Goal: Task Accomplishment & Management: Use online tool/utility

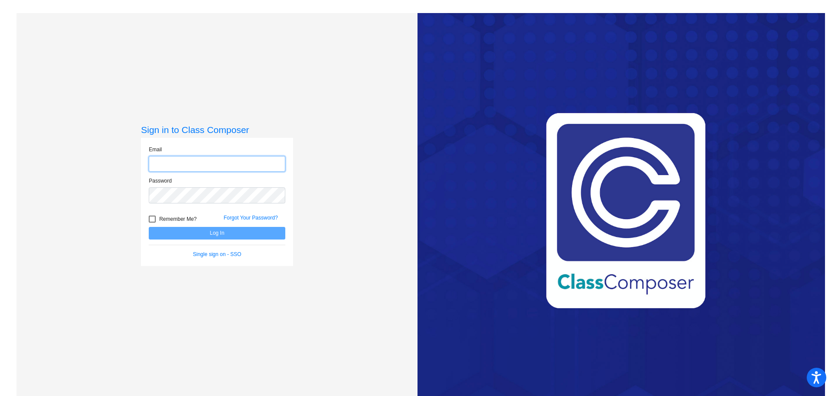
type input "[EMAIL_ADDRESS][DOMAIN_NAME]"
click at [271, 229] on button "Log In" at bounding box center [217, 233] width 137 height 13
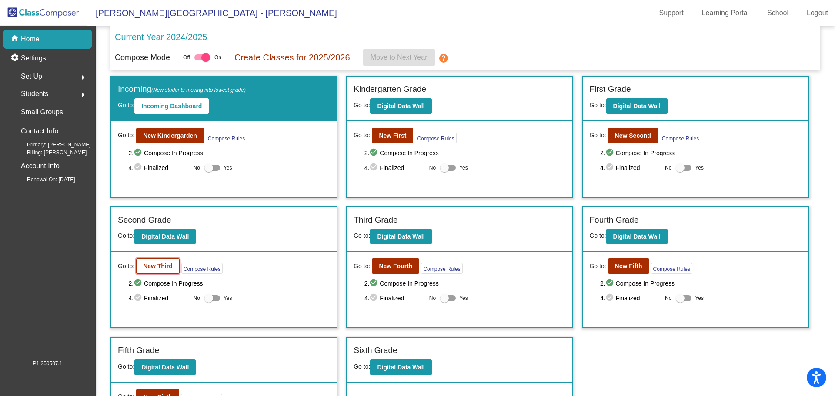
click at [149, 263] on b "New Third" at bounding box center [158, 266] width 30 height 7
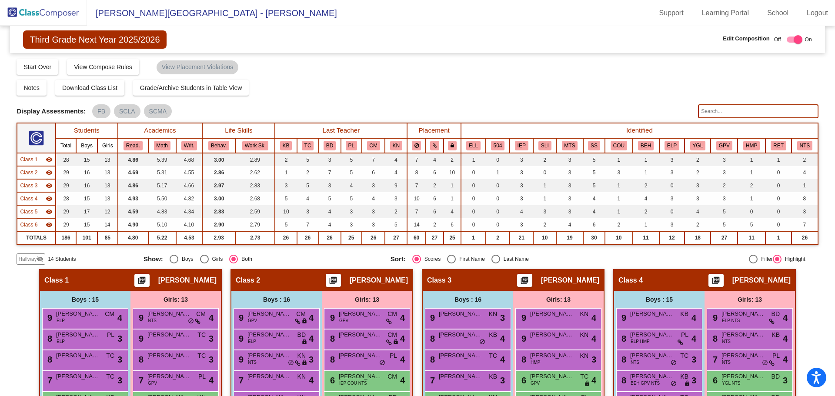
click at [33, 255] on span "Hallway" at bounding box center [27, 259] width 18 height 8
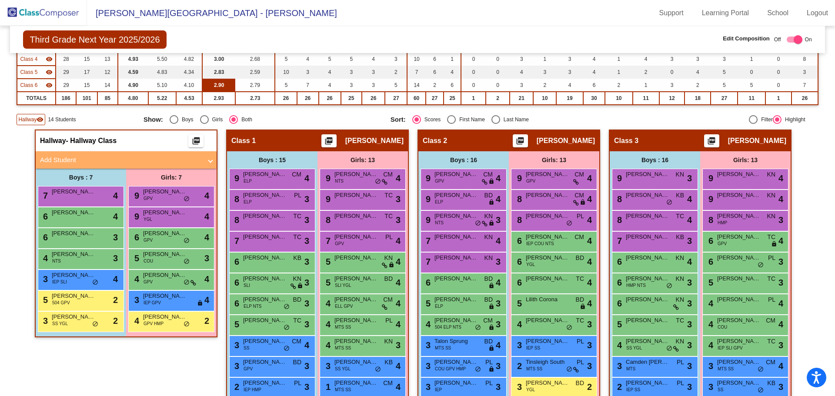
scroll to position [174, 0]
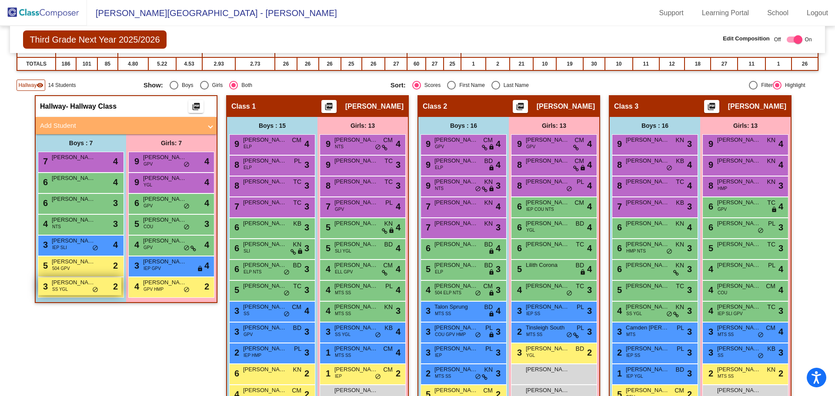
click at [73, 286] on span "[PERSON_NAME]" at bounding box center [73, 282] width 43 height 9
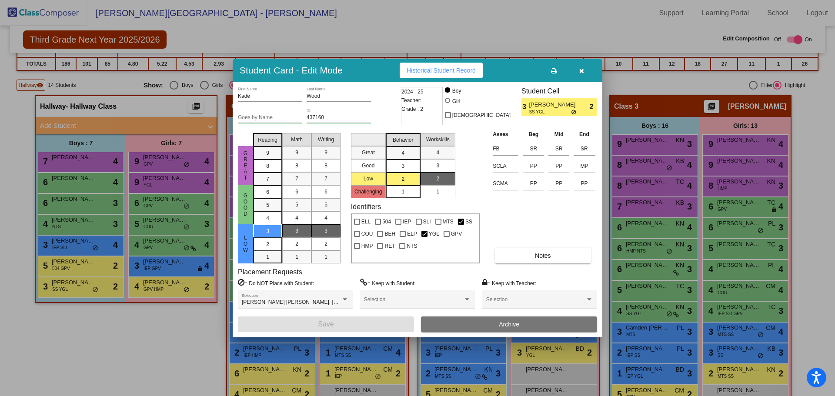
click at [582, 72] on icon "button" at bounding box center [581, 71] width 5 height 6
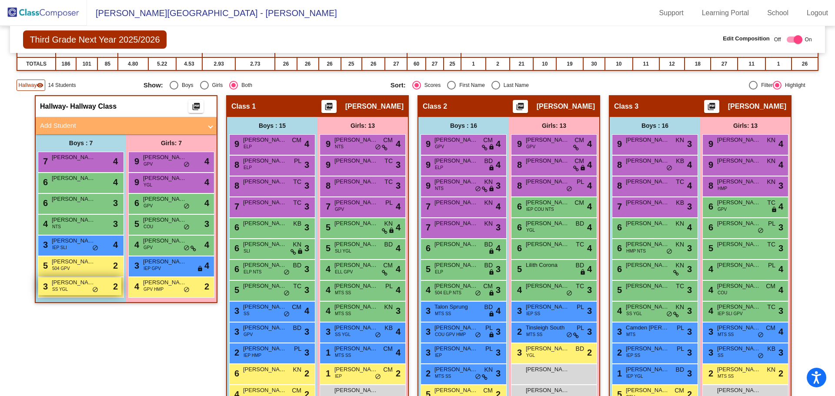
click at [60, 287] on span "SS YGL" at bounding box center [60, 289] width 16 height 7
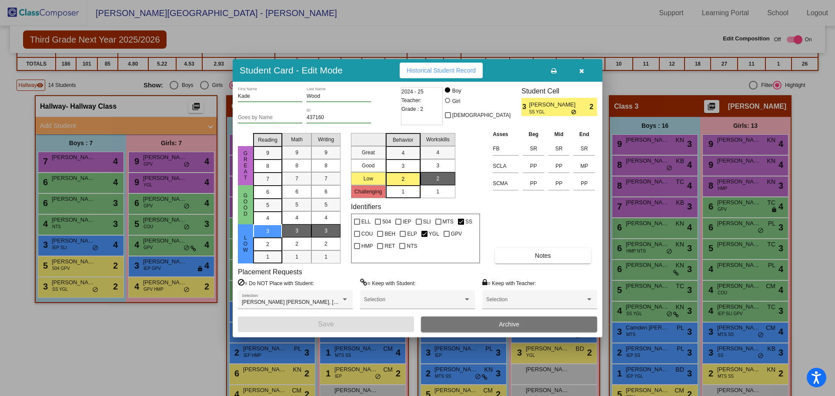
click at [582, 70] on icon "button" at bounding box center [581, 71] width 5 height 6
